Goal: Find specific page/section

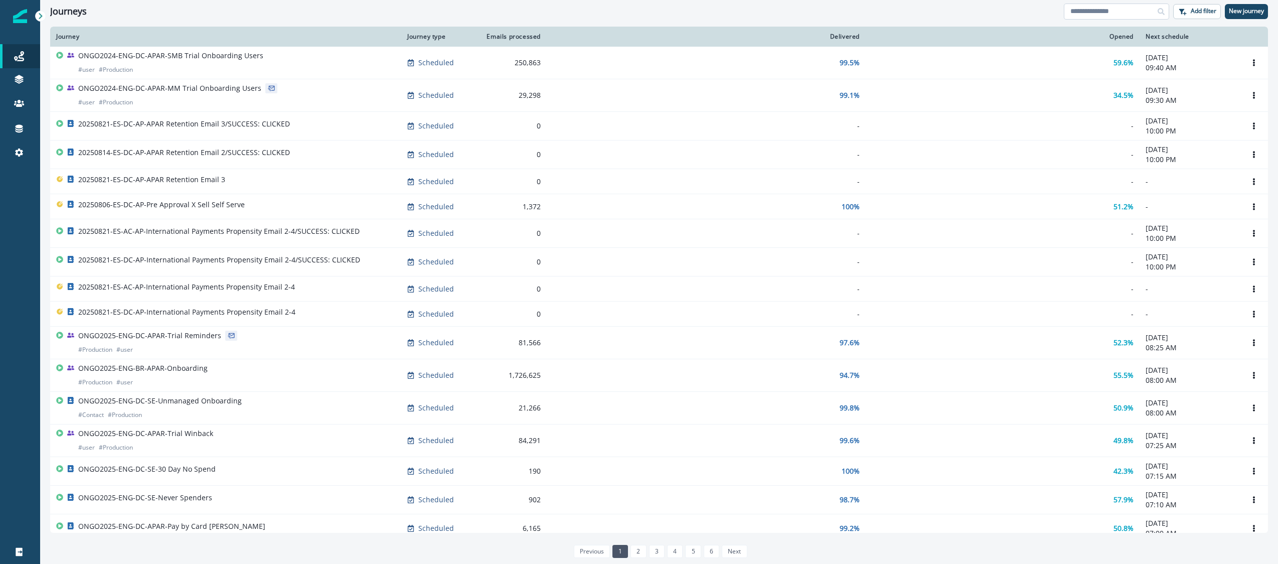
click at [1128, 12] on input at bounding box center [1116, 12] width 105 height 16
type input "*********"
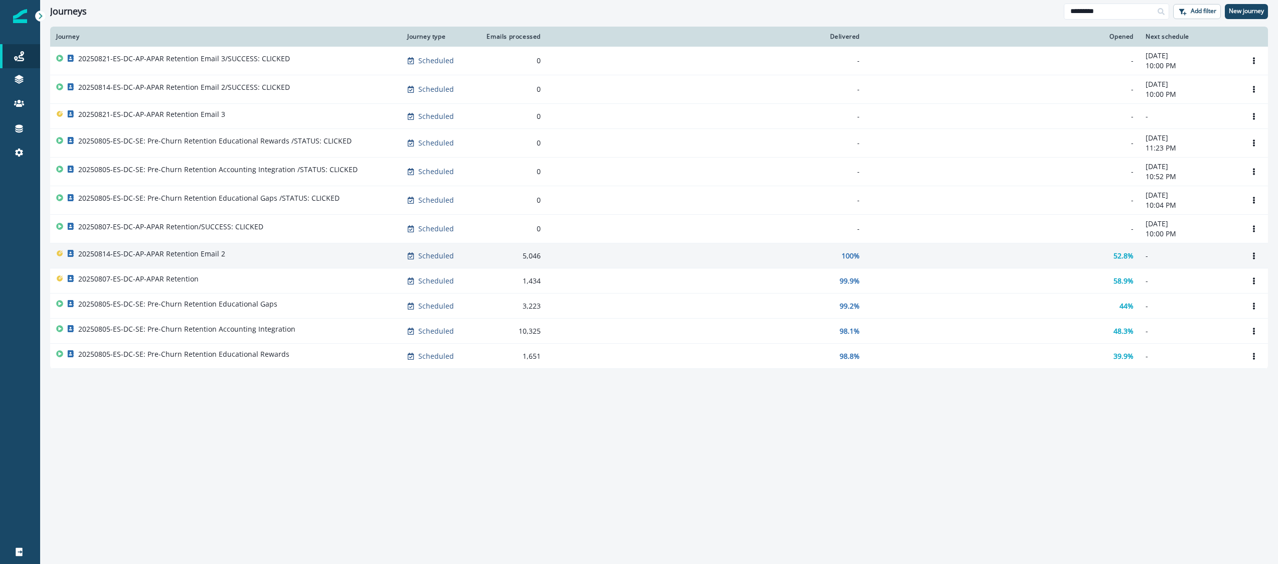
click at [235, 253] on div "20250814-ES-DC-AP-APAR Retention Email 2" at bounding box center [225, 256] width 339 height 14
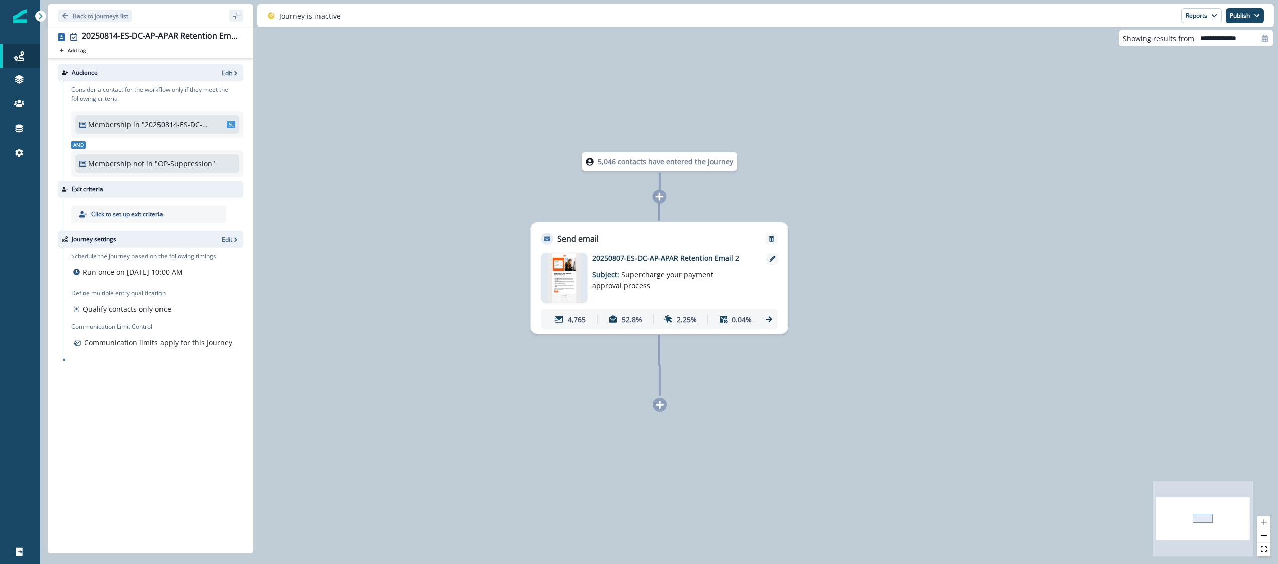
click at [639, 275] on span "Supercharge your payment approval process" at bounding box center [652, 280] width 121 height 20
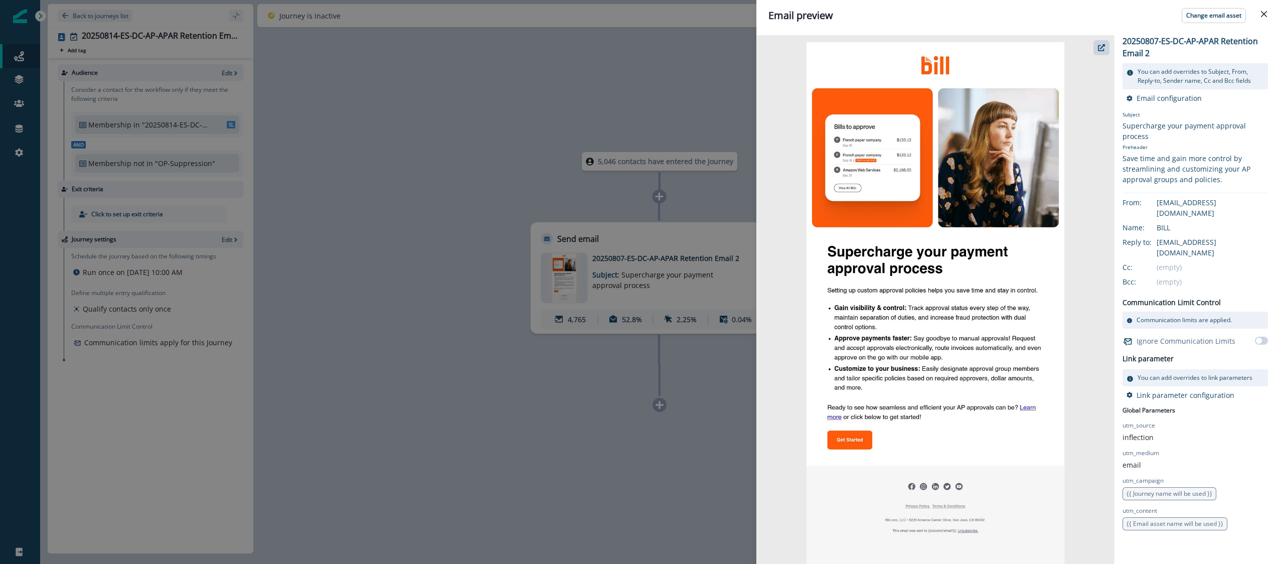
click at [564, 319] on div "Email preview Change email asset 20250807-ES-DC-AP-APAR Retention Email 2 You c…" at bounding box center [639, 282] width 1278 height 564
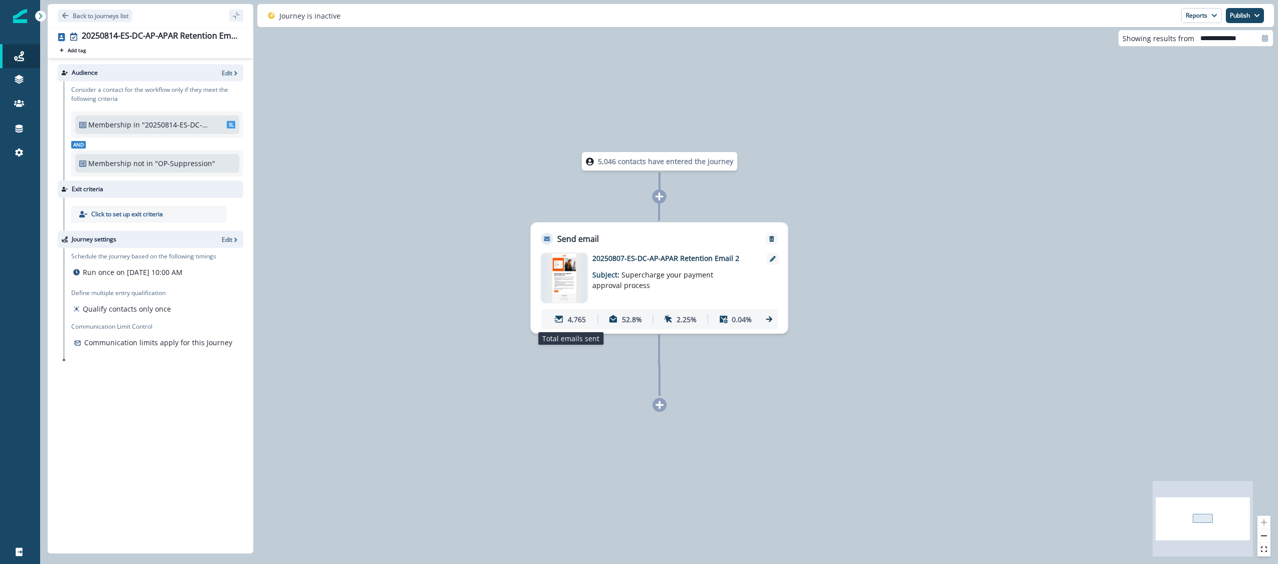
click at [567, 323] on div "4,765" at bounding box center [570, 319] width 51 height 19
